Goal: Information Seeking & Learning: Learn about a topic

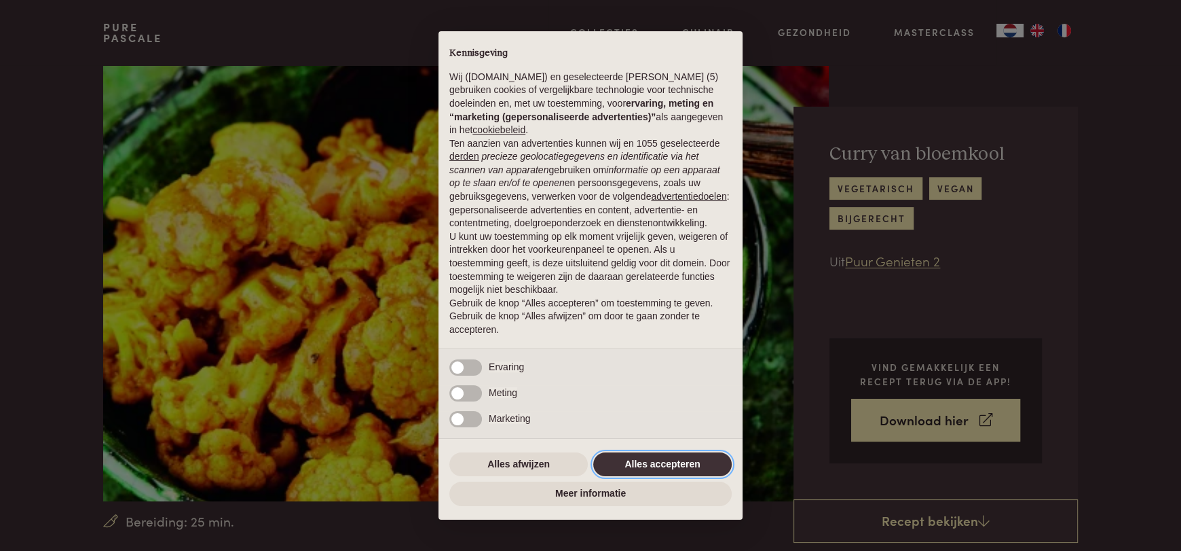
click at [648, 460] on button "Alles accepteren" at bounding box center [662, 464] width 139 height 24
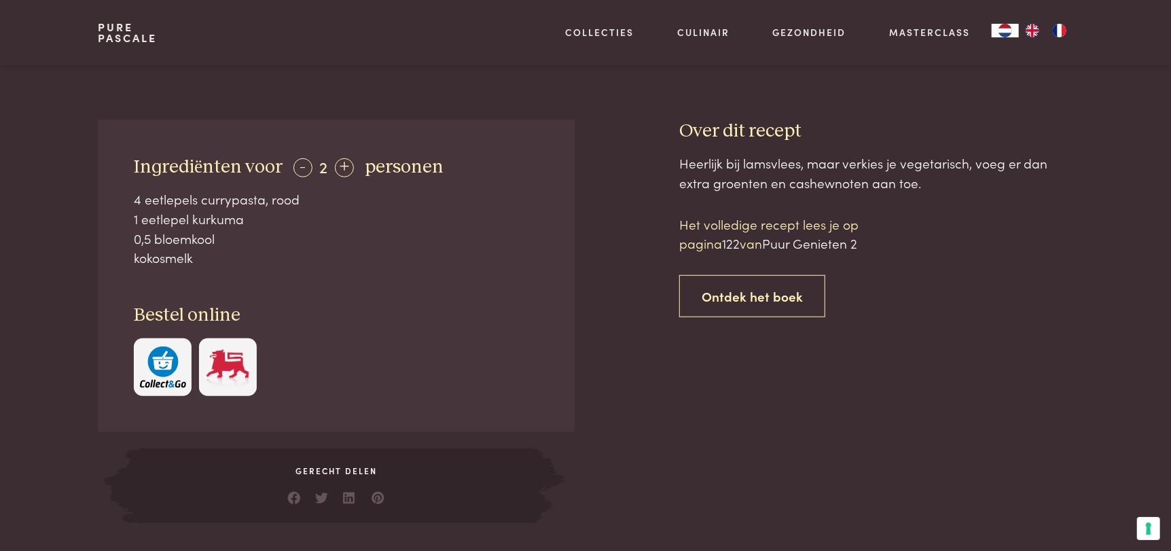
scroll to position [498, 0]
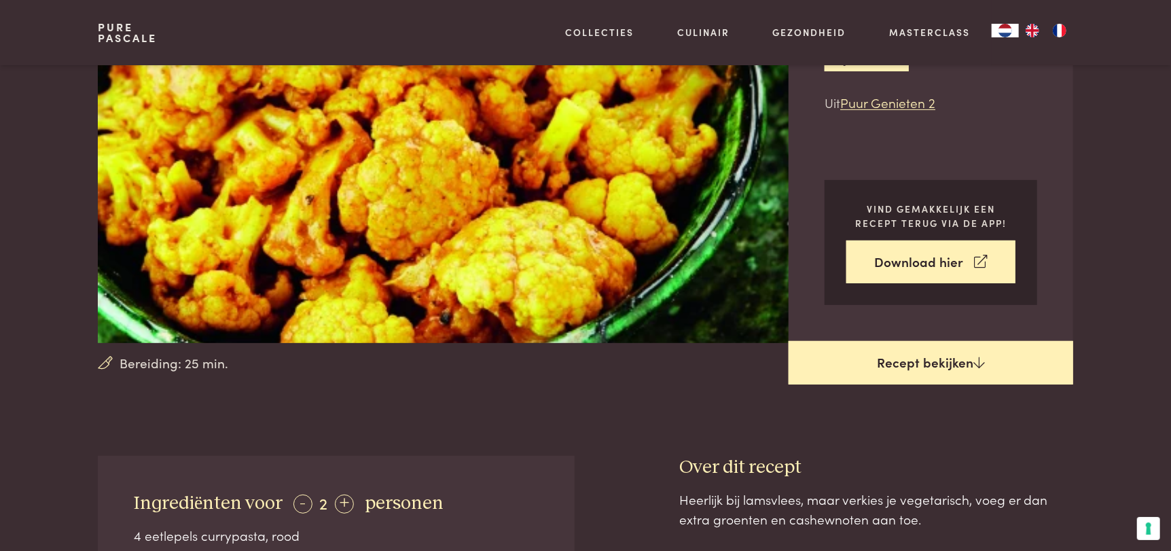
click at [913, 371] on link "Recept bekijken" at bounding box center [930, 362] width 284 height 43
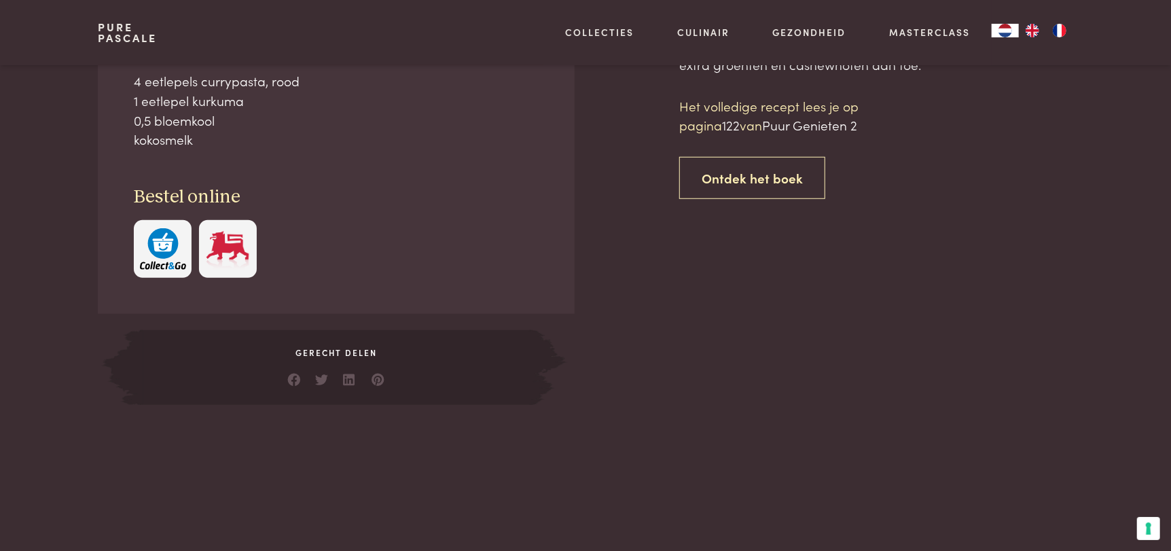
scroll to position [613, 0]
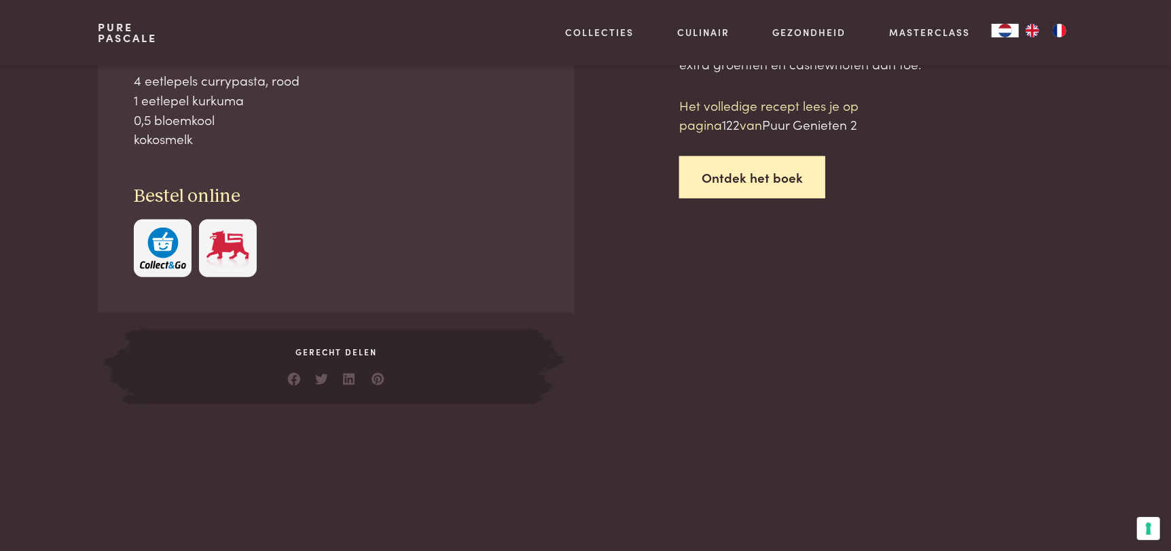
click at [752, 183] on link "Ontdek het boek" at bounding box center [752, 177] width 146 height 43
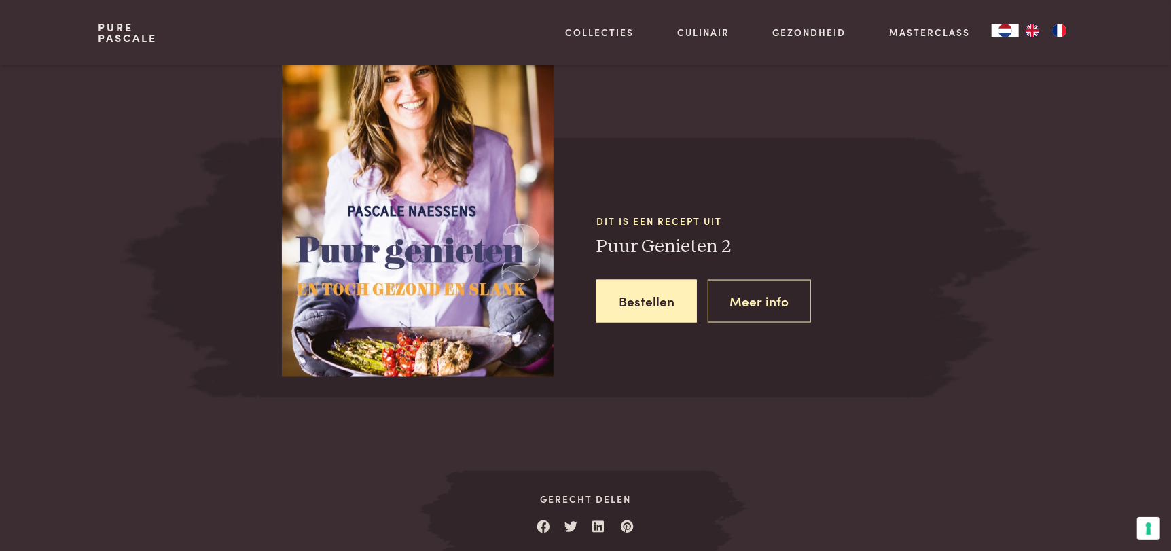
scroll to position [1161, 0]
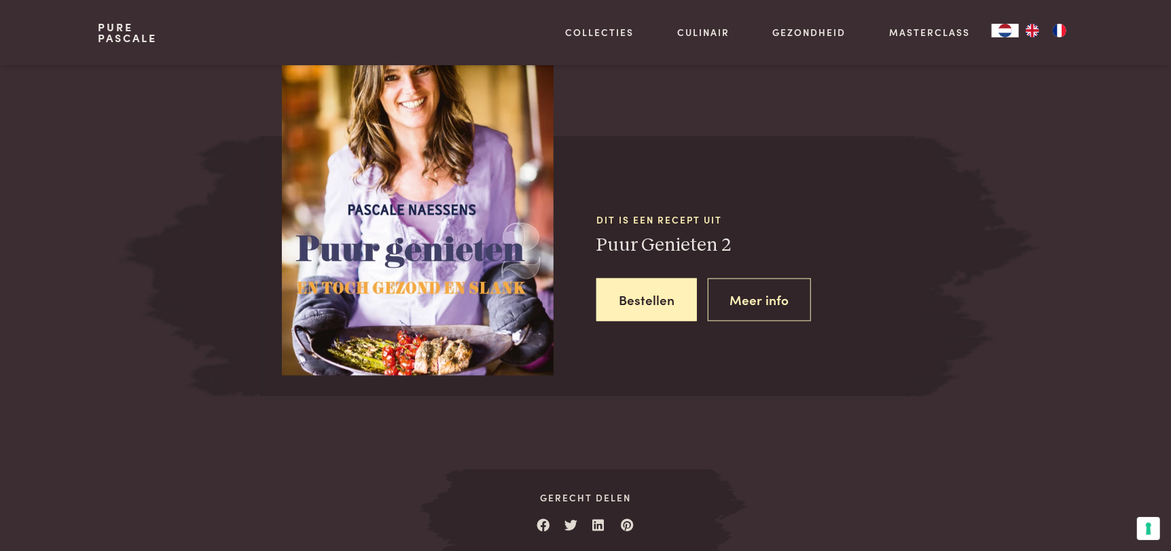
scroll to position [613, 0]
